Goal: Task Accomplishment & Management: Manage account settings

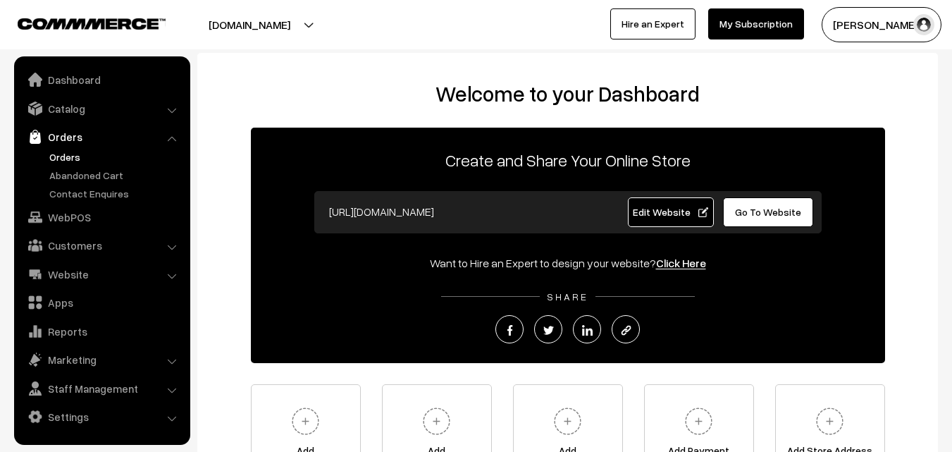
click at [70, 160] on link "Orders" at bounding box center [116, 156] width 140 height 15
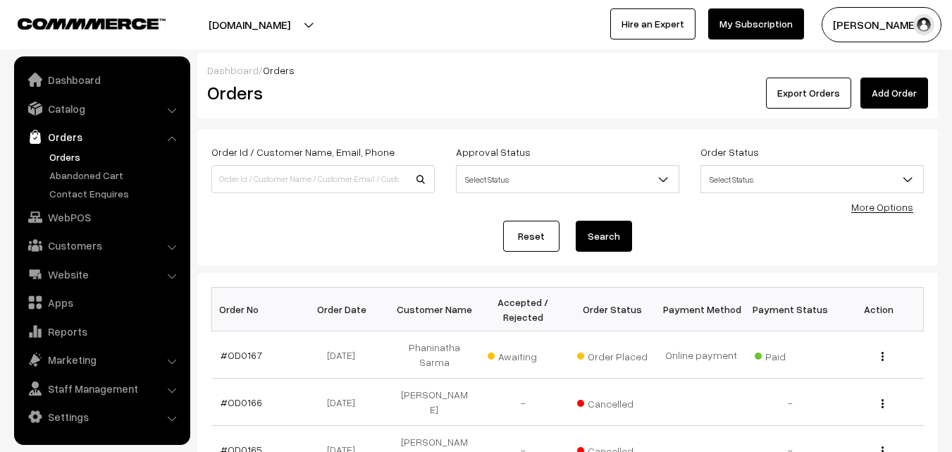
click at [82, 171] on link "Abandoned Cart" at bounding box center [116, 175] width 140 height 15
